Goal: Navigation & Orientation: Find specific page/section

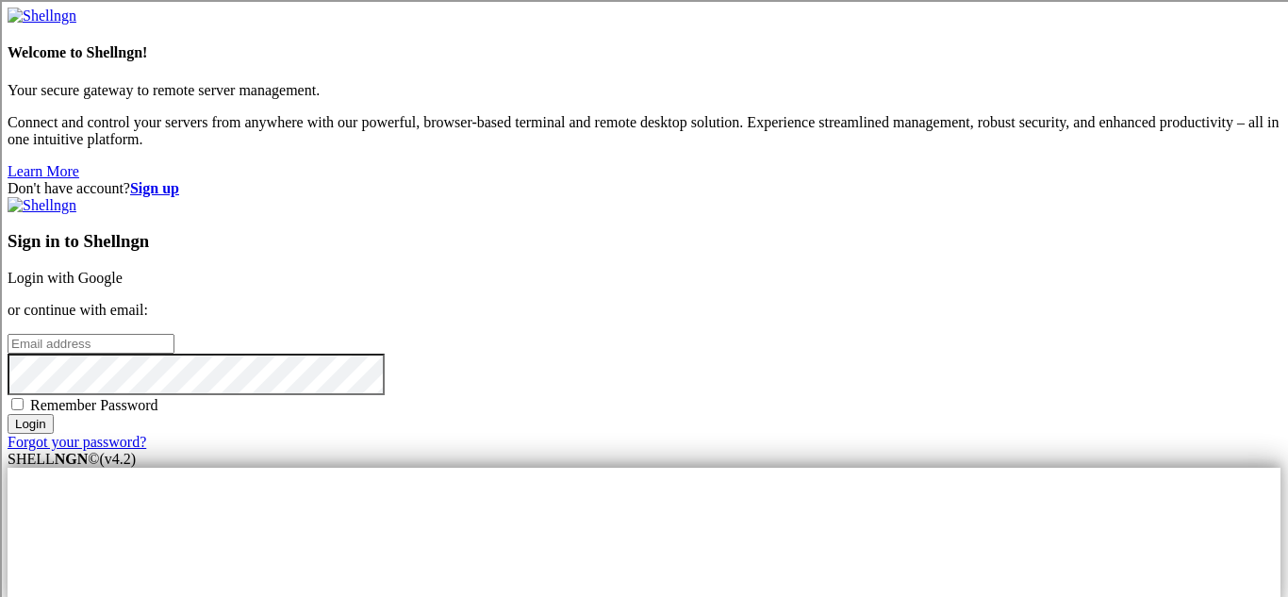
click at [123, 270] on link "Login with Google" at bounding box center [65, 278] width 115 height 16
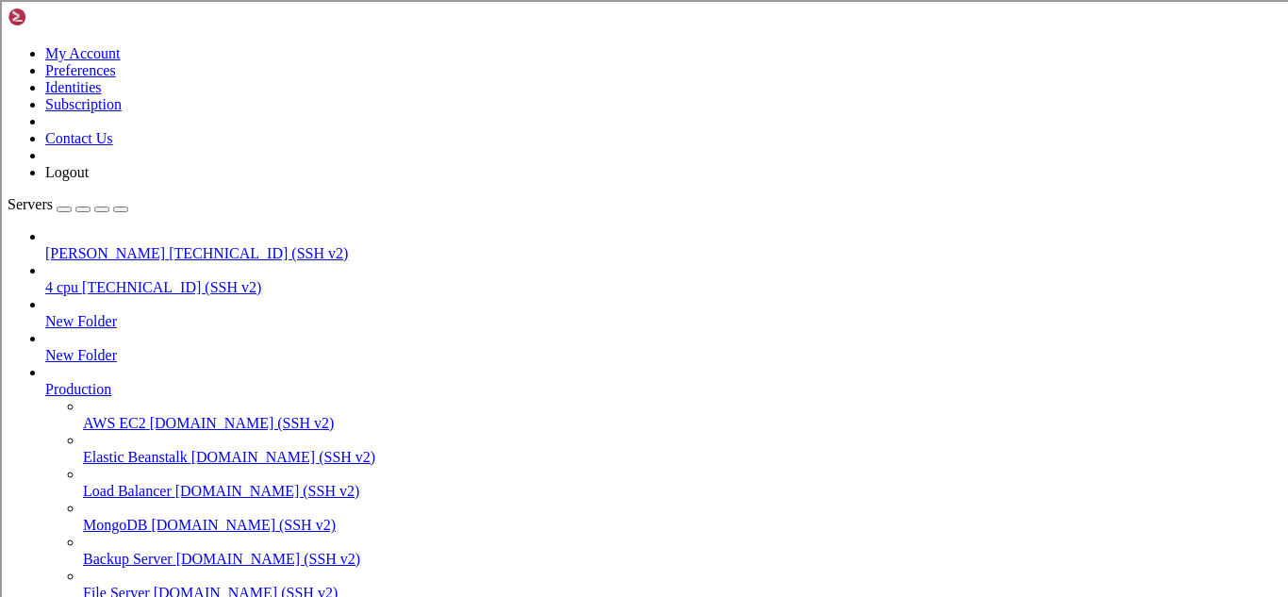
click at [78, 279] on span "4 cpu" at bounding box center [61, 287] width 33 height 16
click at [130, 245] on span "[PERSON_NAME]" at bounding box center [105, 253] width 120 height 16
click at [124, 245] on span "[PERSON_NAME]" at bounding box center [105, 253] width 120 height 16
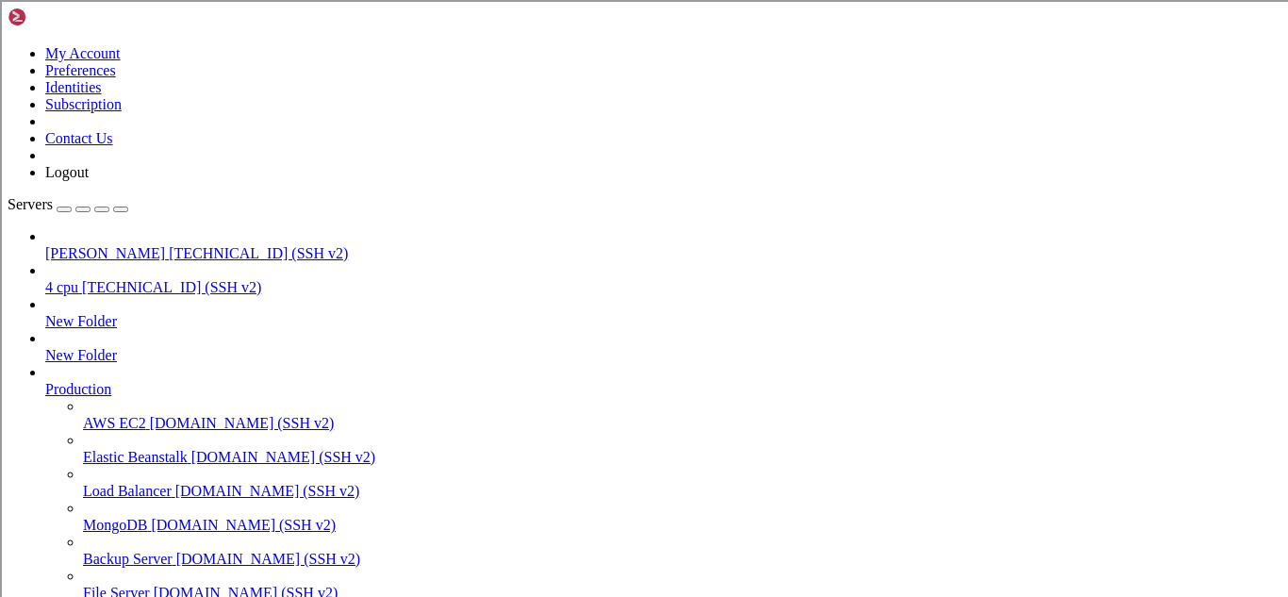
click at [124, 245] on span "[PERSON_NAME]" at bounding box center [105, 253] width 120 height 16
click at [66, 245] on span "[PERSON_NAME]" at bounding box center [105, 253] width 120 height 16
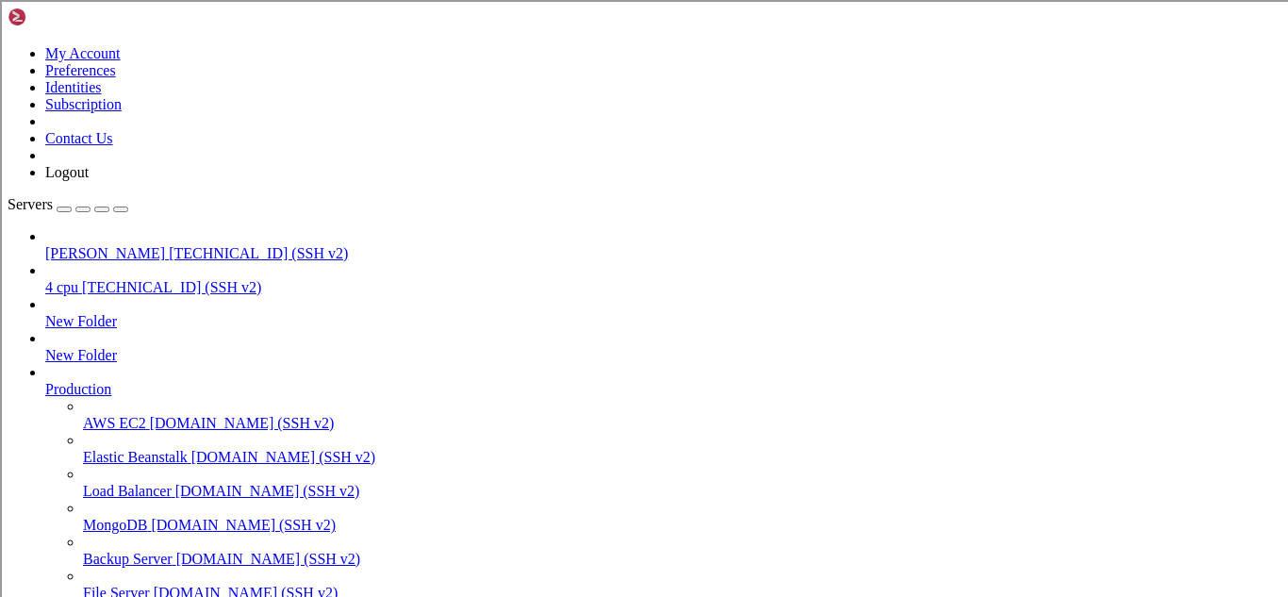
click at [66, 245] on span "[PERSON_NAME]" at bounding box center [105, 253] width 120 height 16
